Goal: Task Accomplishment & Management: Use online tool/utility

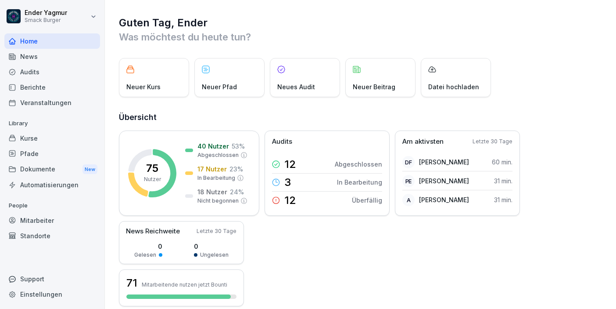
click at [36, 68] on div "Audits" at bounding box center [52, 71] width 96 height 15
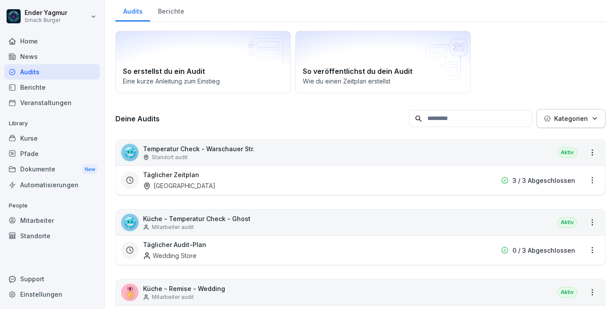
scroll to position [42, 0]
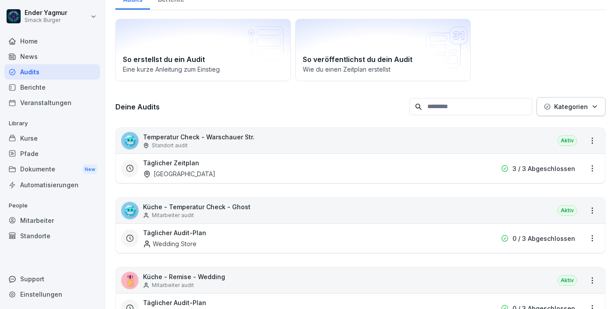
click at [466, 101] on input at bounding box center [471, 106] width 123 height 17
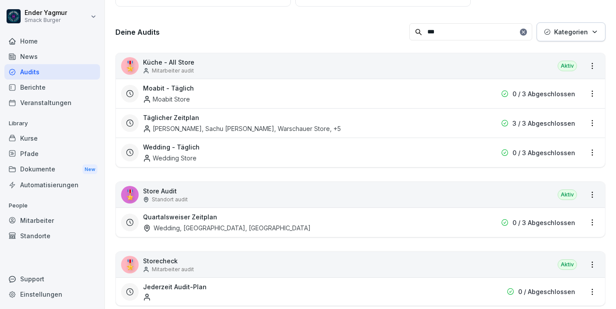
scroll to position [122, 0]
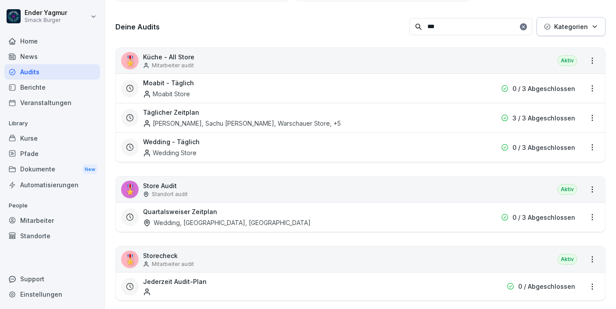
type input "***"
click at [169, 184] on p "Store Audit" at bounding box center [165, 185] width 45 height 9
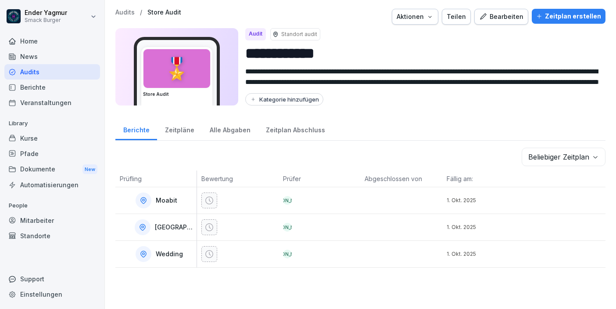
click at [508, 20] on div "Bearbeiten" at bounding box center [501, 17] width 44 height 10
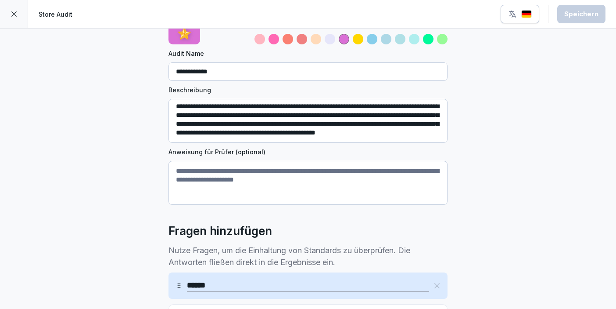
scroll to position [47, 0]
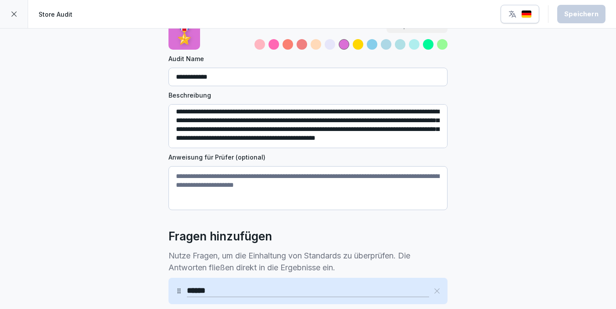
click at [17, 18] on div at bounding box center [14, 14] width 28 height 28
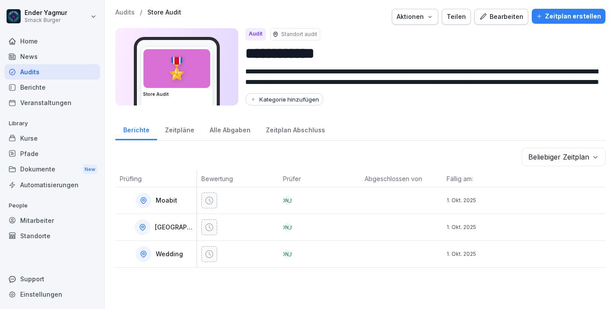
click at [434, 18] on icon "button" at bounding box center [430, 16] width 7 height 7
click at [520, 71] on html "**********" at bounding box center [308, 154] width 616 height 309
click at [513, 18] on div "Bearbeiten" at bounding box center [501, 17] width 44 height 10
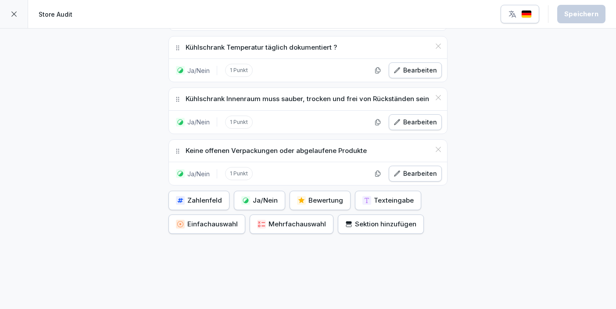
scroll to position [2667, 0]
click at [11, 17] on icon at bounding box center [14, 14] width 7 height 7
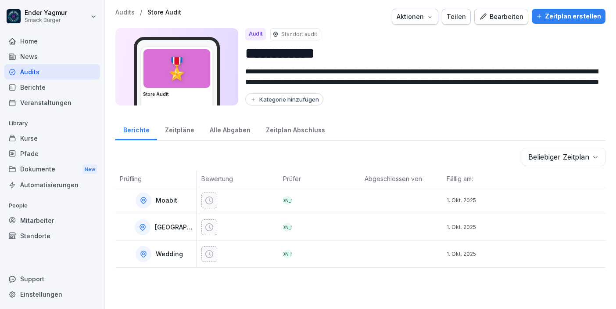
click at [554, 19] on div "Zeitplan erstellen" at bounding box center [568, 16] width 65 height 10
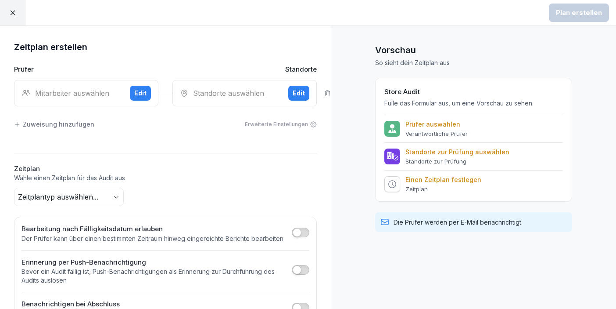
click at [15, 14] on icon at bounding box center [13, 13] width 8 height 8
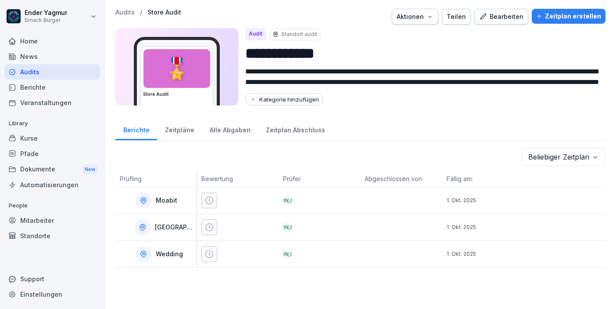
click at [38, 72] on div "Audits" at bounding box center [52, 71] width 96 height 15
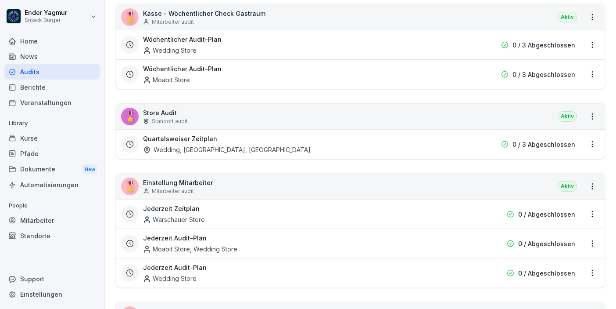
scroll to position [770, 0]
